Goal: Task Accomplishment & Management: Complete application form

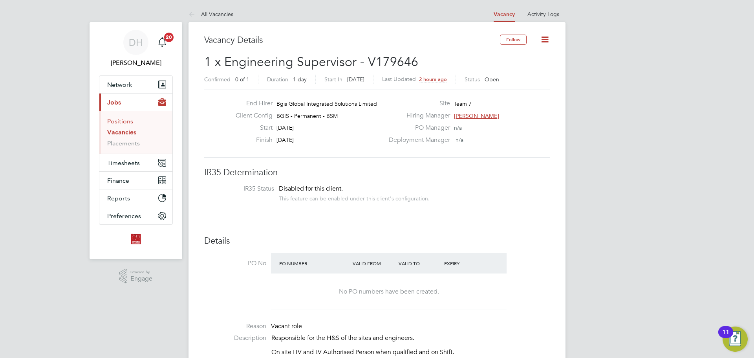
click at [118, 123] on link "Positions" at bounding box center [120, 120] width 26 height 7
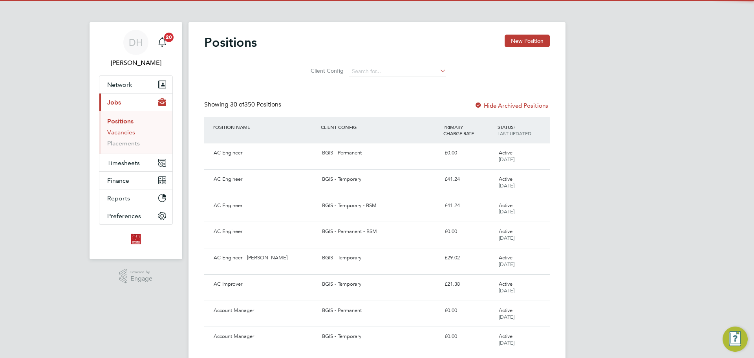
click at [122, 132] on link "Vacancies" at bounding box center [121, 131] width 28 height 7
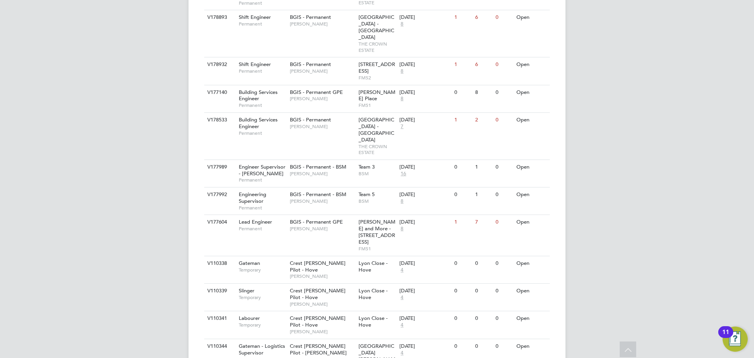
scroll to position [550, 0]
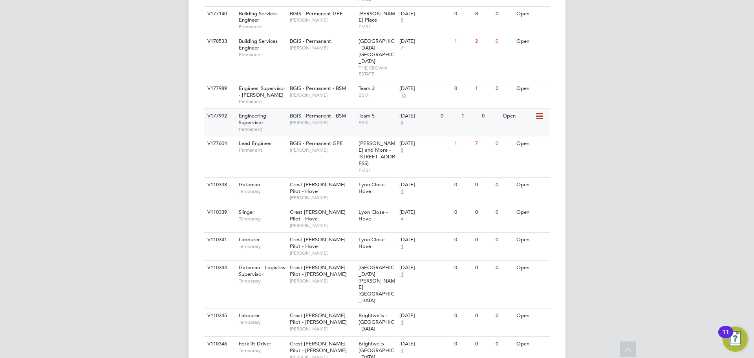
click at [323, 109] on div "BGIS - Permanent - BSM Paul Mackie" at bounding box center [322, 119] width 69 height 20
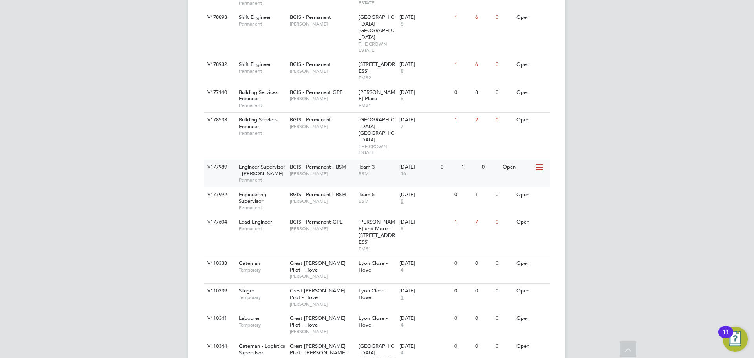
click at [322, 160] on div "BGIS - Permanent - BSM Toby Bavester" at bounding box center [322, 170] width 69 height 20
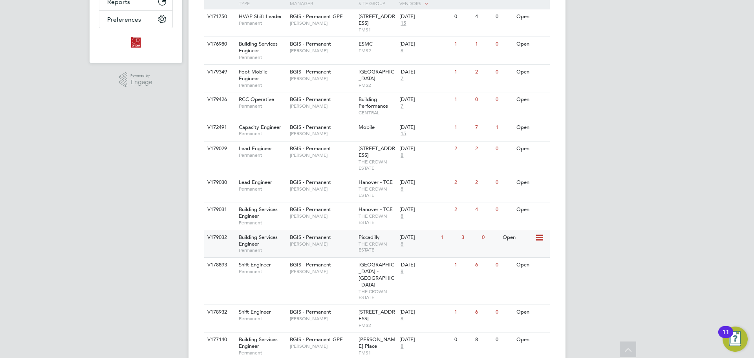
scroll to position [157, 0]
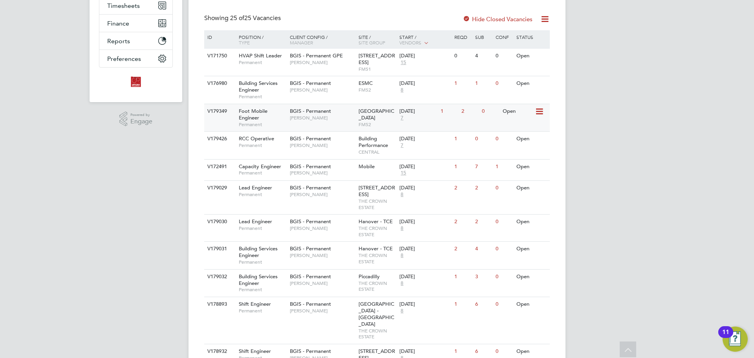
click at [325, 113] on span "BGIS - Permanent" at bounding box center [310, 111] width 41 height 7
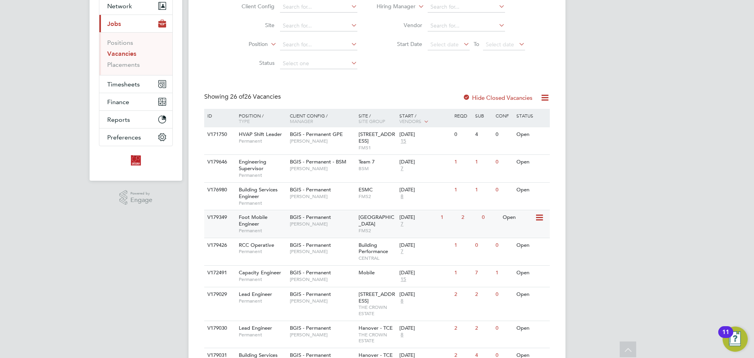
scroll to position [157, 0]
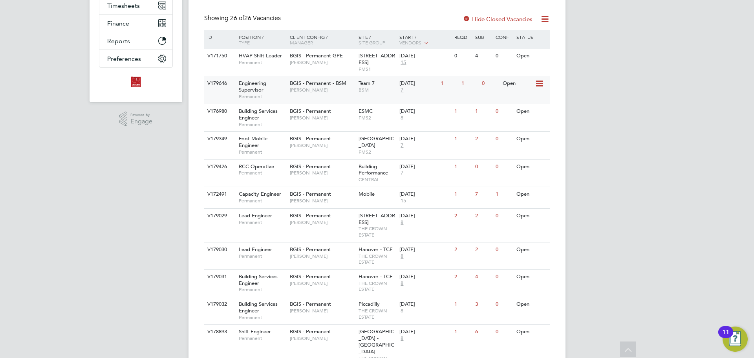
click at [305, 90] on span "[PERSON_NAME]" at bounding box center [322, 90] width 65 height 6
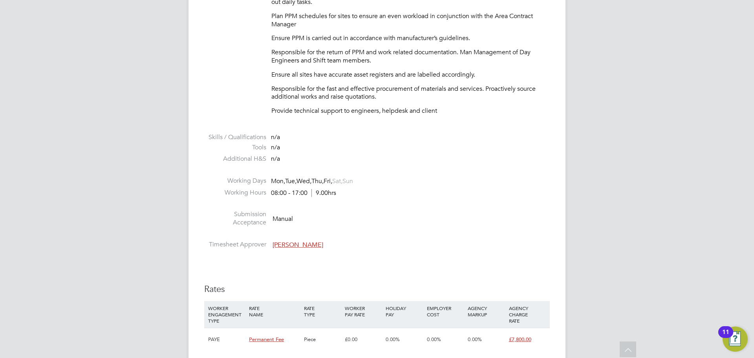
scroll to position [589, 0]
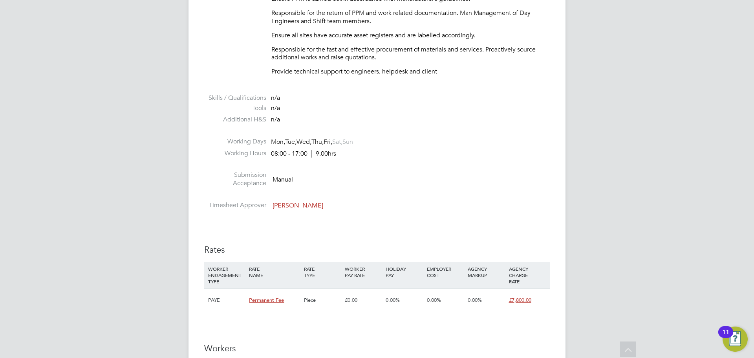
click at [306, 205] on span "Lewis Cannon" at bounding box center [297, 205] width 51 height 8
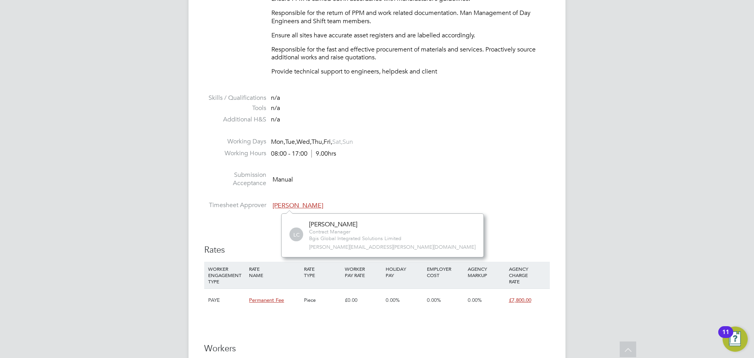
scroll to position [44, 128]
drag, startPoint x: 346, startPoint y: 225, endPoint x: 307, endPoint y: 228, distance: 39.0
click at [307, 228] on div "LC Lewis Cannon Contract Manager Bgis Global Integrated Solutions Limited lewis…" at bounding box center [382, 235] width 186 height 30
drag, startPoint x: 347, startPoint y: 225, endPoint x: 309, endPoint y: 225, distance: 37.7
click at [309, 225] on div "Lewis Cannon" at bounding box center [355, 224] width 92 height 8
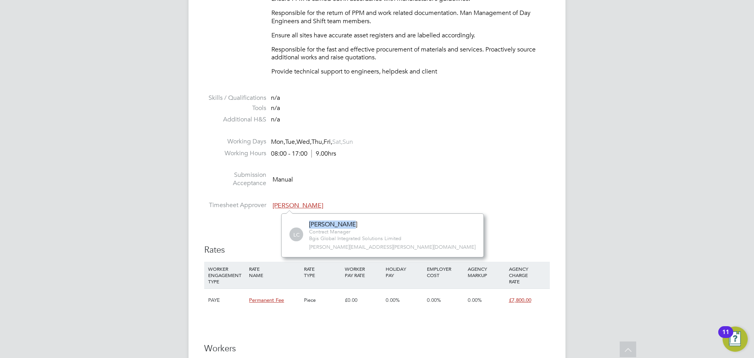
copy div "Lewis Cannon"
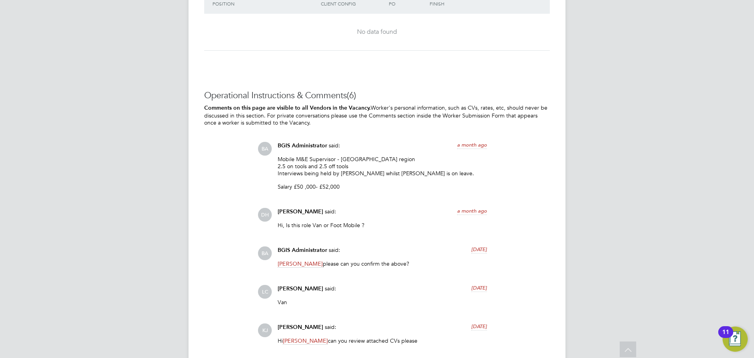
scroll to position [1261, 0]
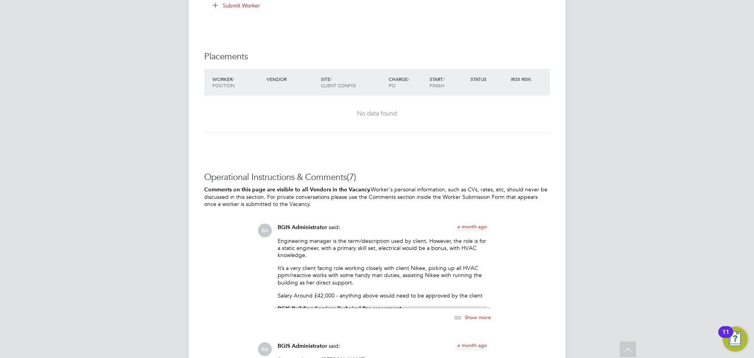
scroll to position [1035, 0]
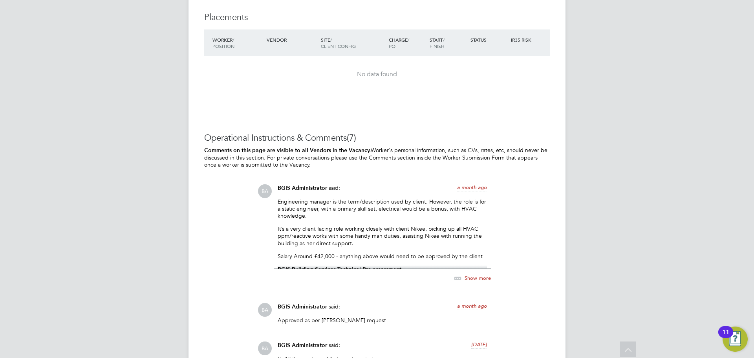
click at [477, 274] on div "Show more" at bounding box center [464, 278] width 54 height 10
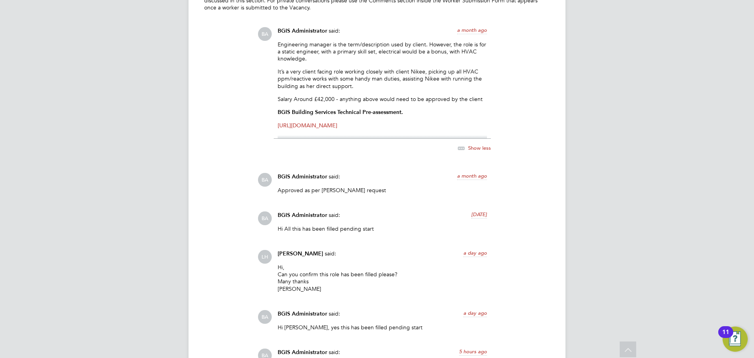
scroll to position [1231, 0]
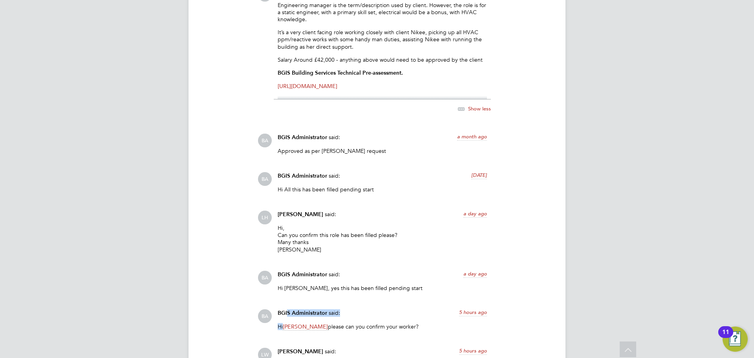
drag, startPoint x: 315, startPoint y: 325, endPoint x: 287, endPoint y: 320, distance: 28.3
click at [287, 320] on div "BGIS Administrator said: 5 hours ago Hi Liam Wright please can you confirm your…" at bounding box center [382, 322] width 217 height 27
click at [297, 327] on span "Liam Wright" at bounding box center [305, 326] width 45 height 7
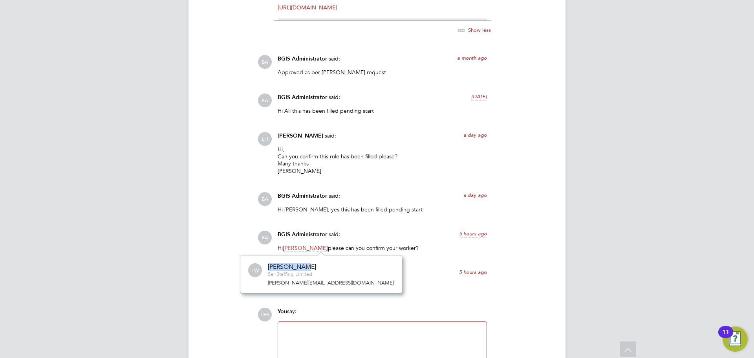
drag, startPoint x: 306, startPoint y: 266, endPoint x: 269, endPoint y: 265, distance: 37.3
click at [269, 265] on div "Liam Wright" at bounding box center [292, 267] width 48 height 8
copy div "Liam Wright"
click at [406, 285] on p "Hi, I have confirmed the worker. thank you" at bounding box center [382, 286] width 209 height 7
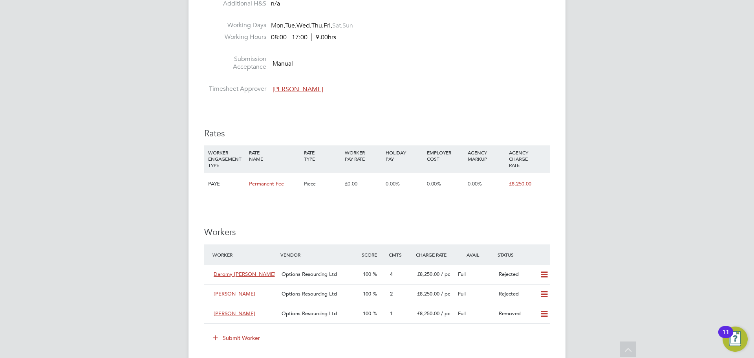
scroll to position [982, 0]
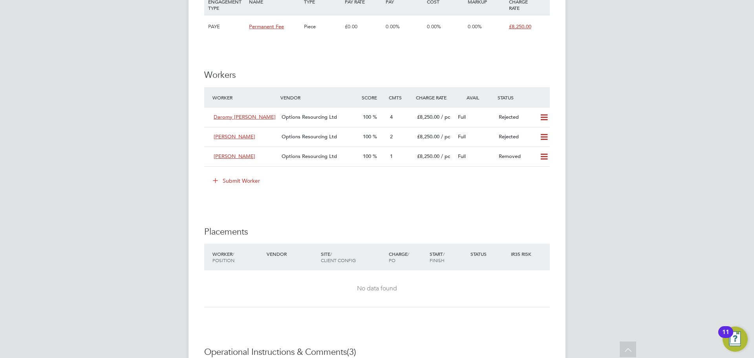
click at [233, 184] on button "Submit Worker" at bounding box center [236, 180] width 59 height 13
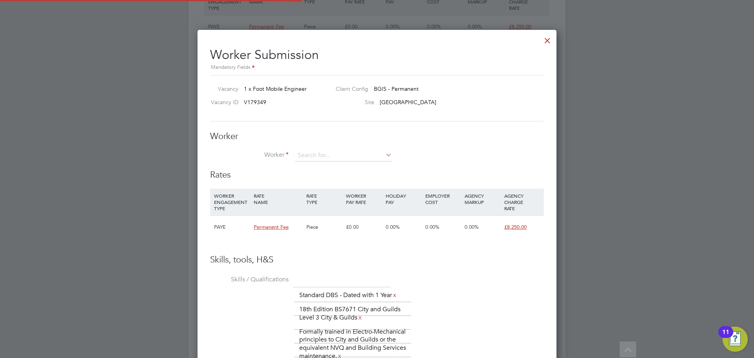
scroll to position [23, 53]
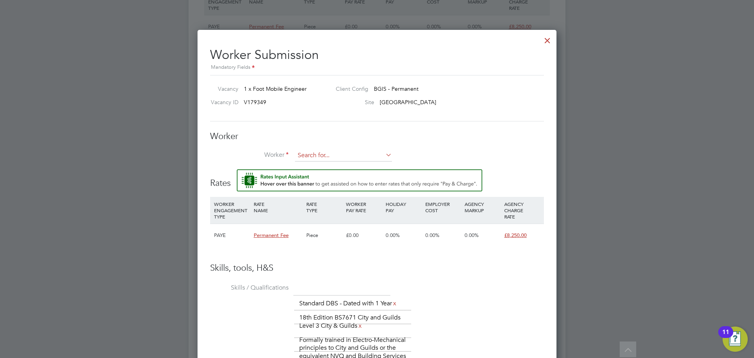
click at [330, 155] on input at bounding box center [343, 156] width 97 height 12
click at [331, 176] on li "+ Add new" at bounding box center [343, 177] width 98 height 11
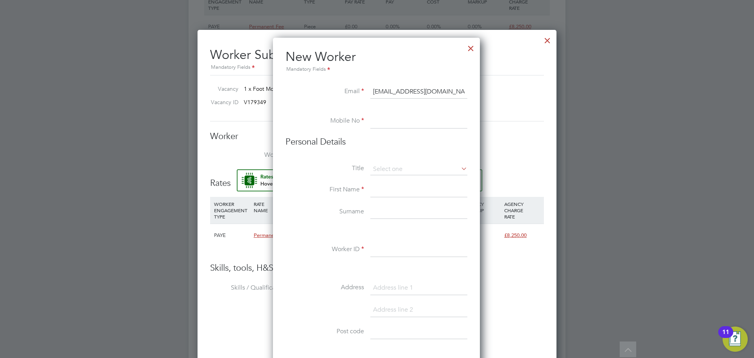
type input "[EMAIL_ADDRESS][DOMAIN_NAME]"
click at [402, 120] on input at bounding box center [418, 121] width 97 height 14
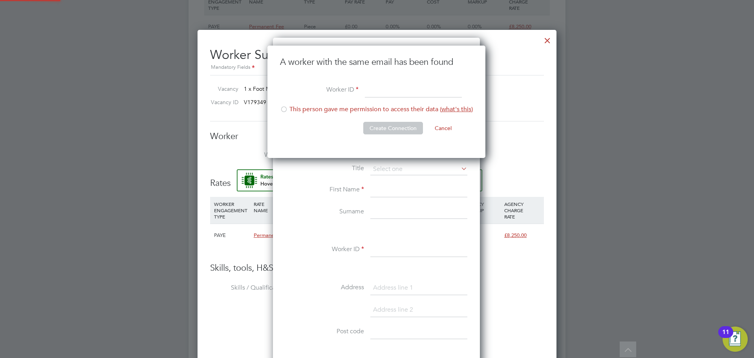
scroll to position [113, 219]
type input "SI 2025"
click at [287, 110] on div at bounding box center [284, 110] width 8 height 8
click at [393, 129] on button "Create Connection" at bounding box center [393, 128] width 60 height 13
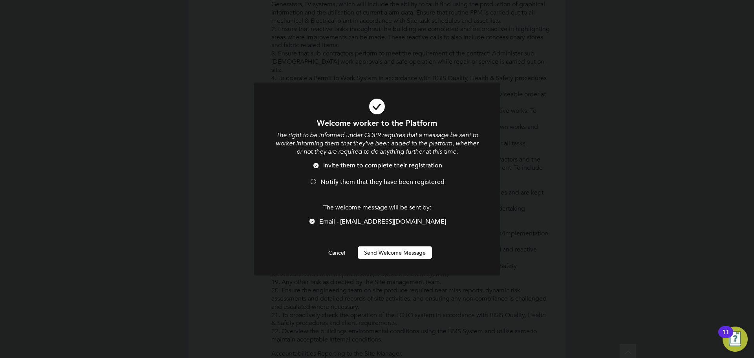
scroll to position [0, 0]
click at [408, 249] on button "Send Welcome Message" at bounding box center [395, 252] width 74 height 13
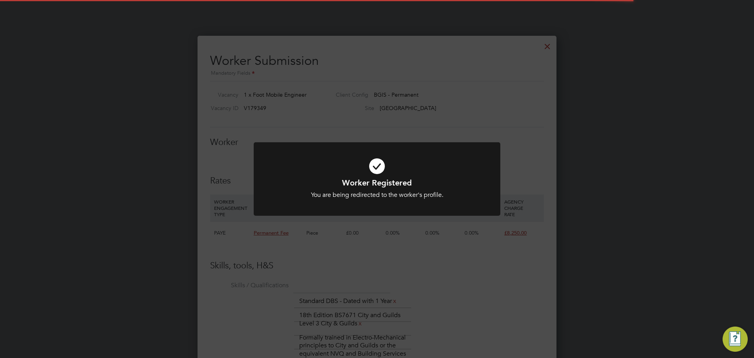
scroll to position [982, 0]
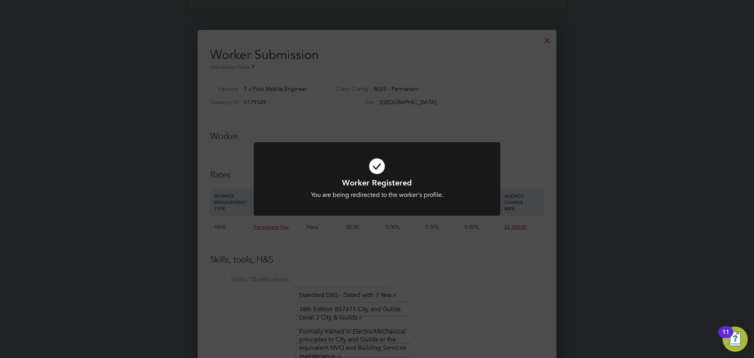
click at [403, 266] on div "Worker Registered You are being redirected to the worker's profile. Cancel Okay" at bounding box center [377, 179] width 754 height 358
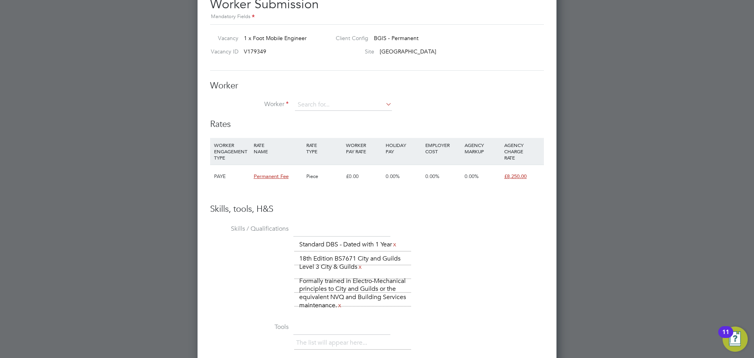
scroll to position [836, 0]
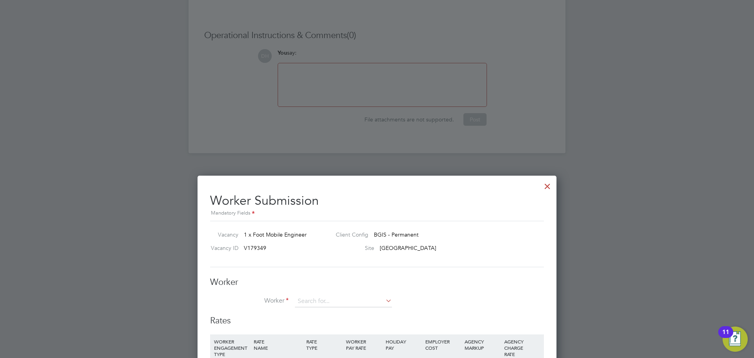
click at [551, 189] on div at bounding box center [547, 184] width 14 height 14
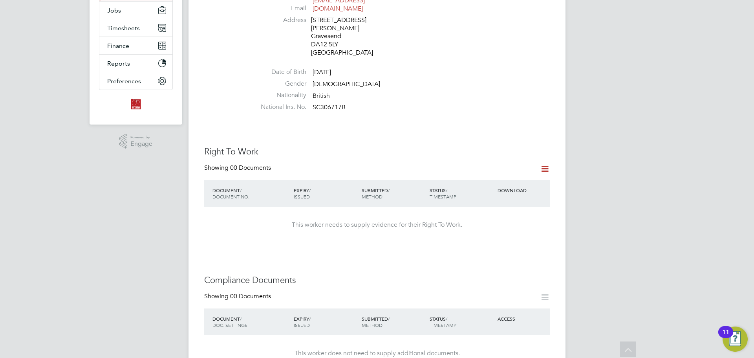
scroll to position [0, 0]
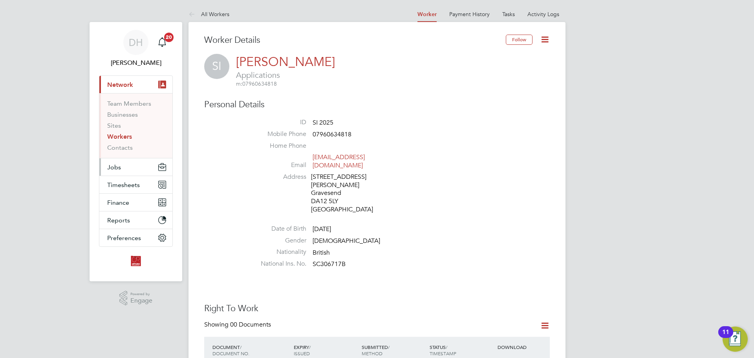
click at [122, 163] on button "Jobs" at bounding box center [135, 166] width 73 height 17
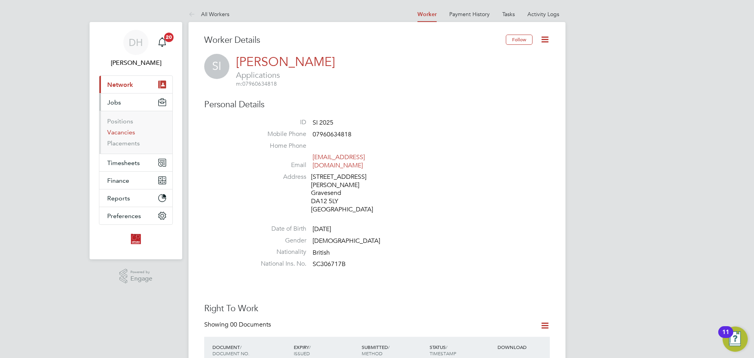
click at [128, 133] on link "Vacancies" at bounding box center [121, 131] width 28 height 7
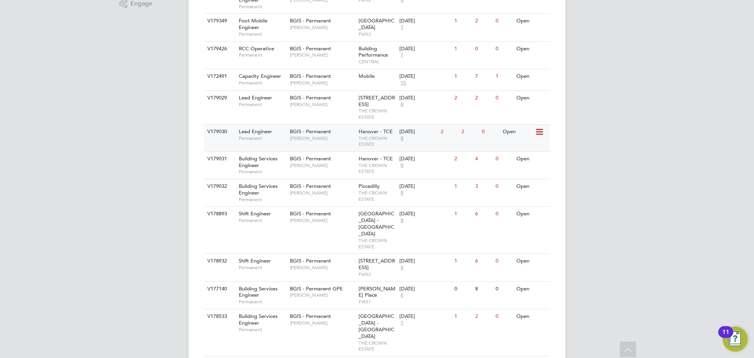
scroll to position [118, 0]
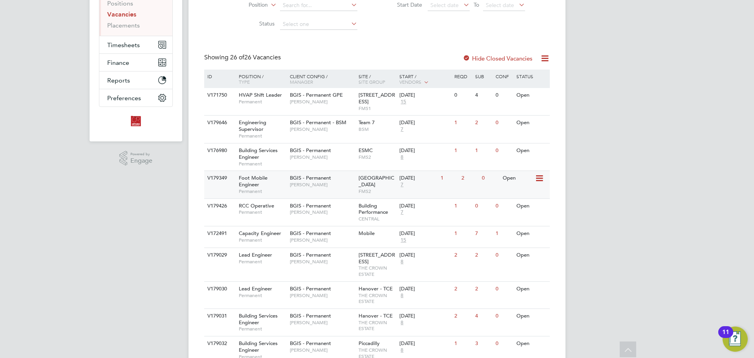
click at [288, 185] on div "BGIS - Permanent Hamza Idris" at bounding box center [322, 181] width 69 height 20
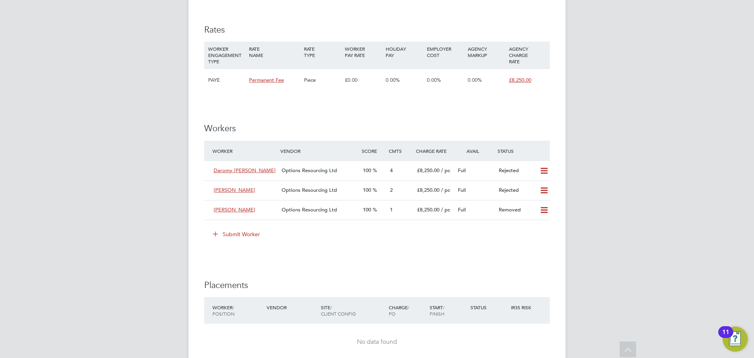
scroll to position [889, 0]
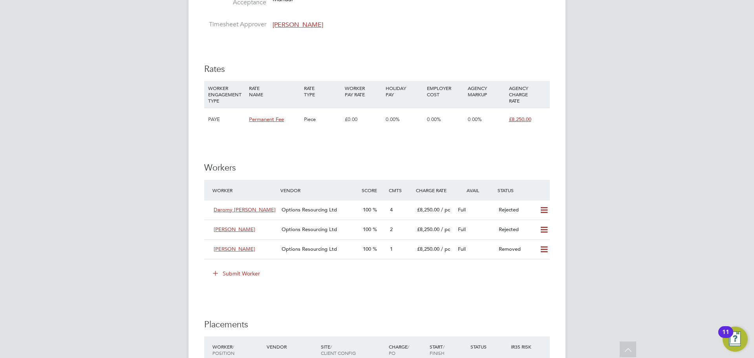
click at [218, 276] on icon at bounding box center [215, 273] width 6 height 6
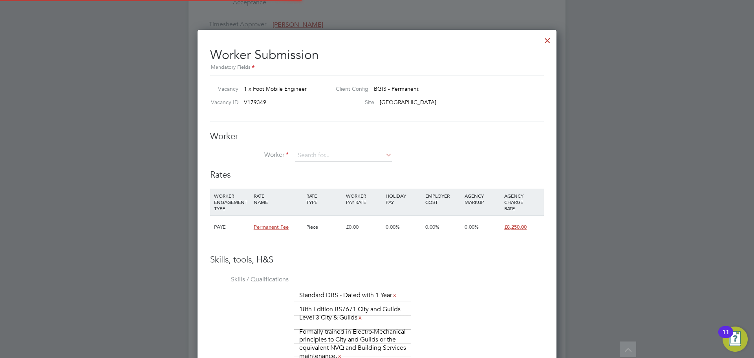
scroll to position [4, 4]
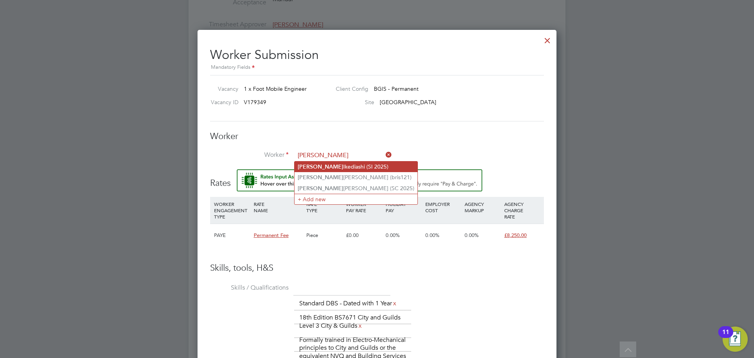
type input "[PERSON_NAME] (SI 2025)"
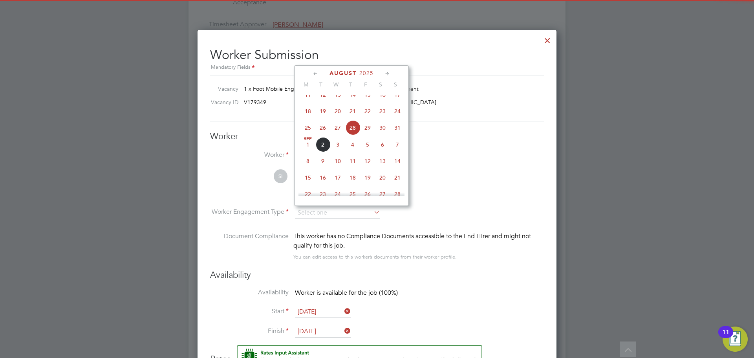
click at [475, 205] on li "SI [PERSON_NAME] View details Applications m: 07960634818 [EMAIL_ADDRESS][DOMAI…" at bounding box center [377, 187] width 334 height 37
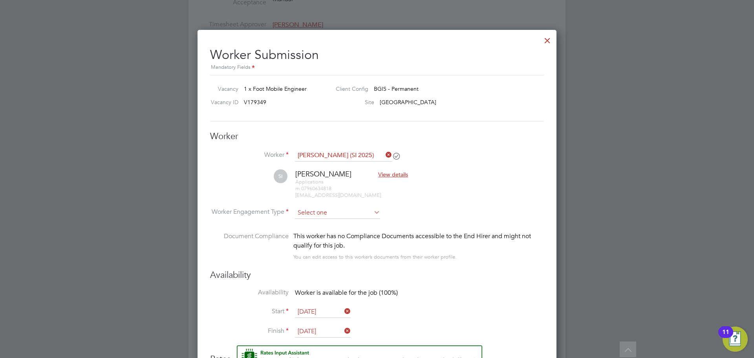
click at [366, 210] on input at bounding box center [337, 213] width 85 height 12
click at [342, 234] on li "PAYE" at bounding box center [337, 233] width 86 height 10
type input "PAYE"
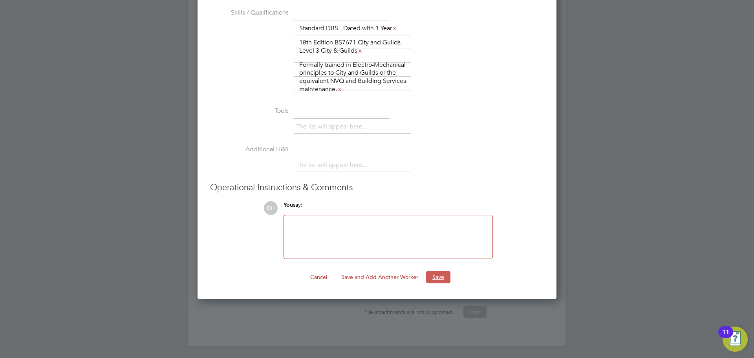
click at [431, 272] on button "Save" at bounding box center [438, 277] width 24 height 13
